Goal: Find specific page/section: Find specific page/section

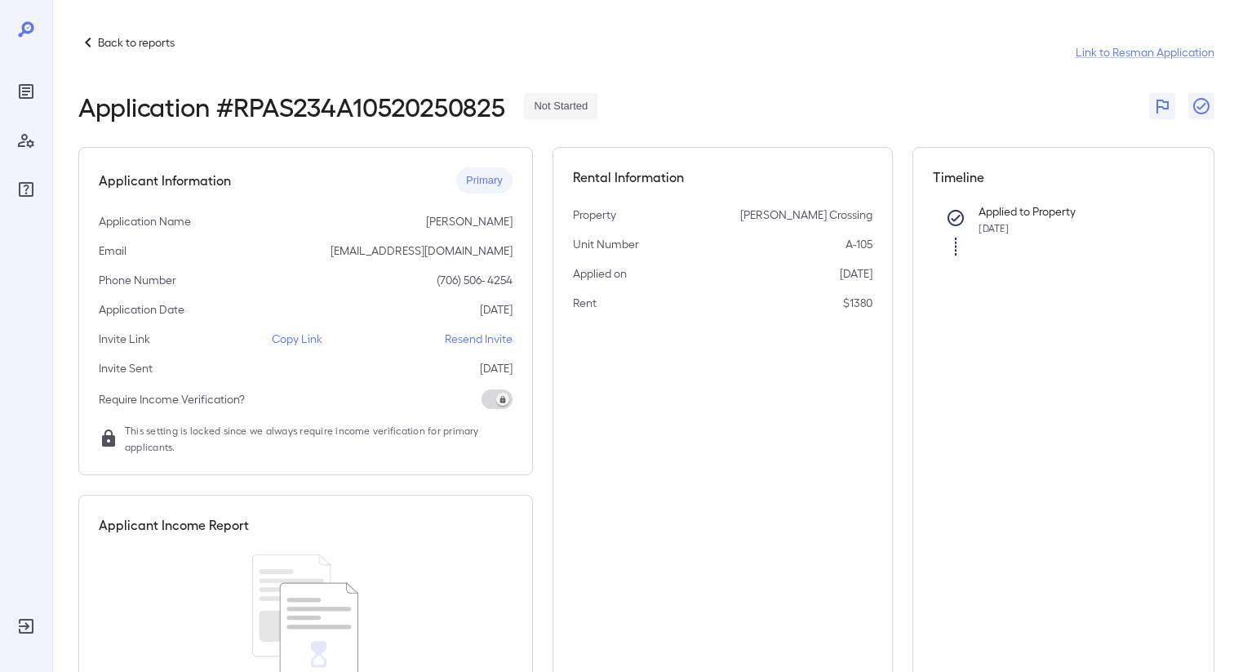
click at [104, 47] on p "Back to reports" at bounding box center [136, 42] width 77 height 16
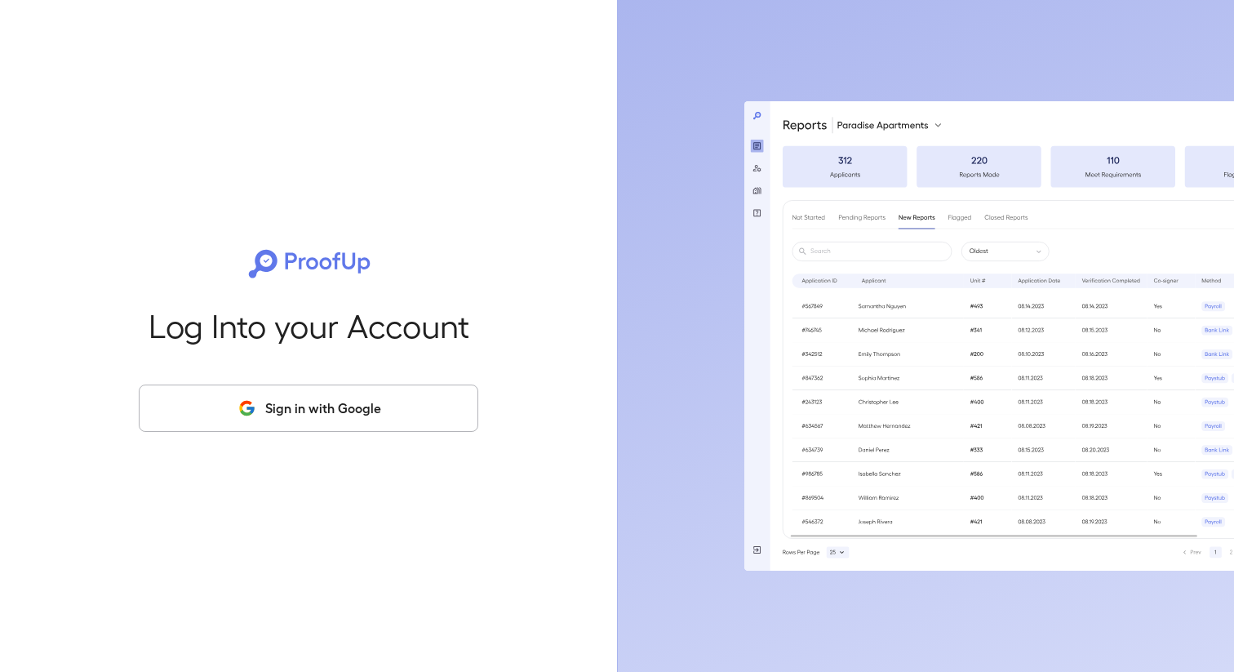
click at [329, 406] on button "Sign in with Google" at bounding box center [309, 408] width 340 height 47
click at [389, 395] on button "Sign in with Google" at bounding box center [309, 408] width 340 height 47
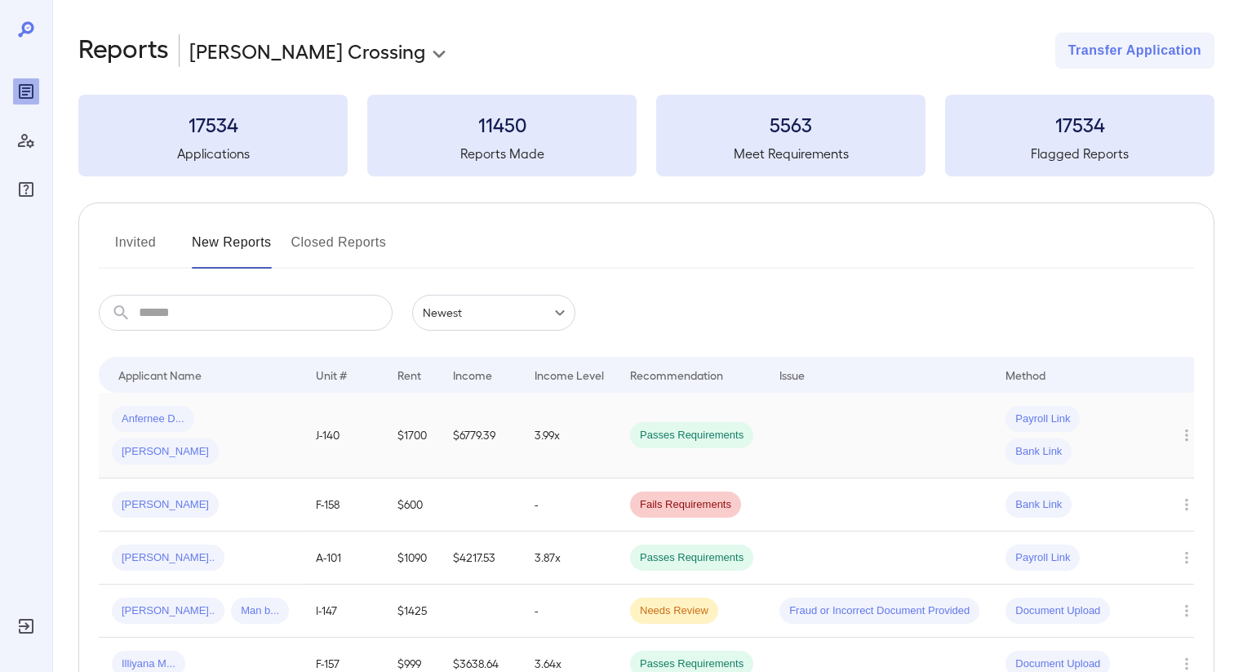
click at [410, 452] on td "$1700" at bounding box center [413, 436] width 56 height 86
